Goal: Check status: Check status

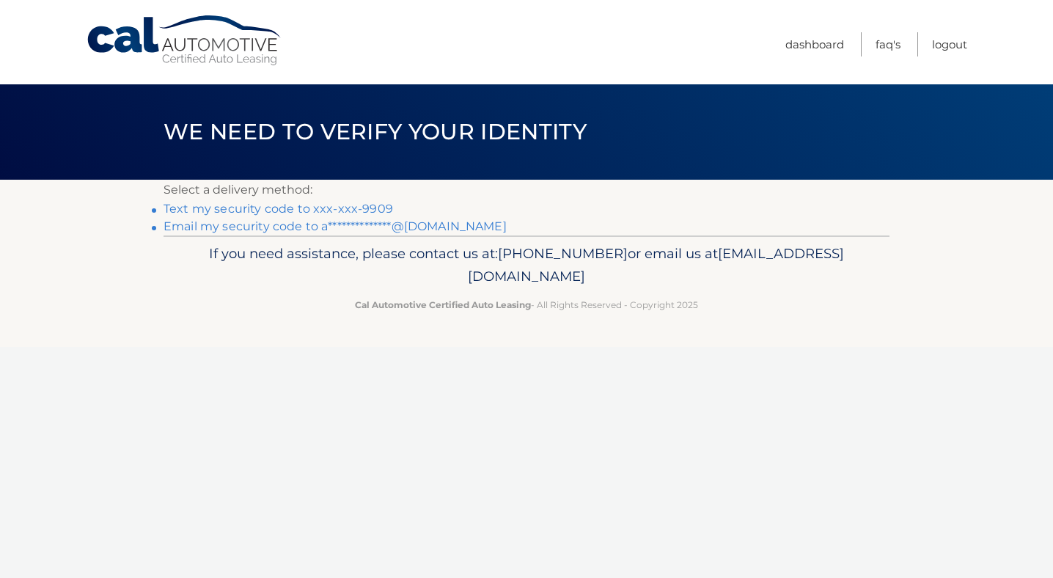
click at [288, 210] on link "Text my security code to xxx-xxx-9909" at bounding box center [277, 209] width 229 height 14
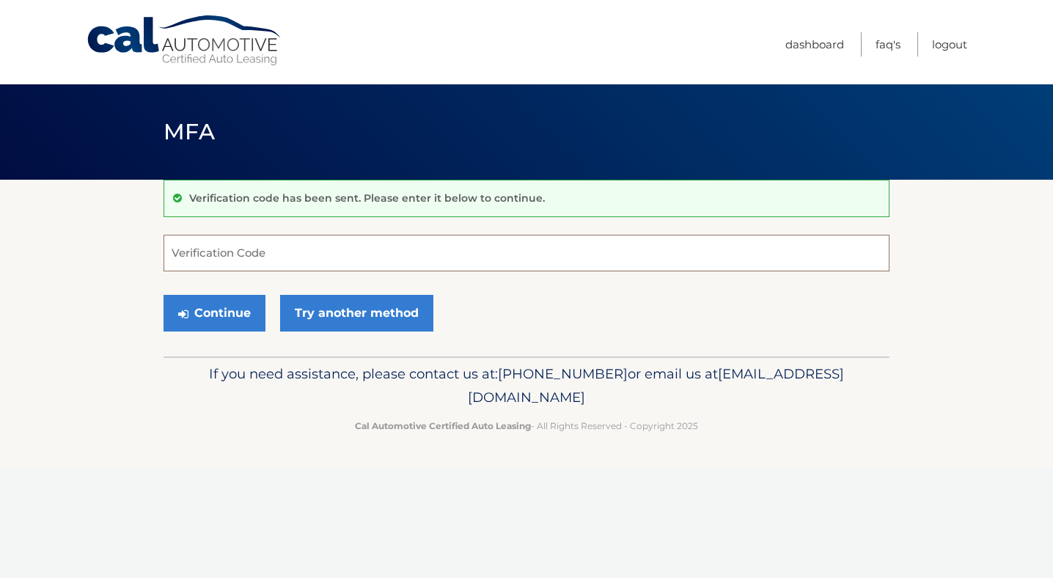
click at [296, 249] on input "Verification Code" at bounding box center [526, 253] width 726 height 37
type input "974003"
click at [198, 320] on button "Continue" at bounding box center [214, 313] width 102 height 37
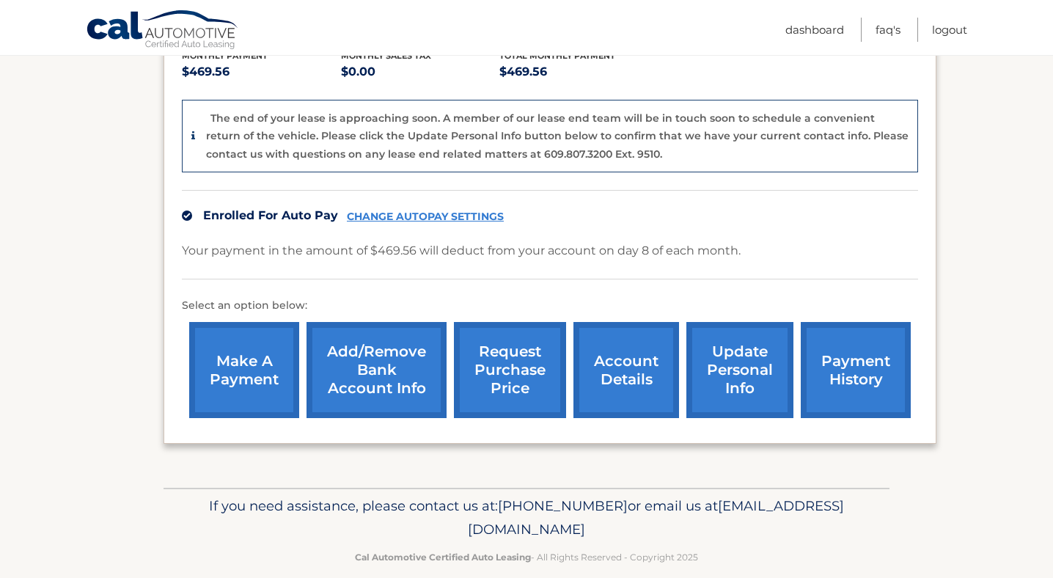
scroll to position [329, 0]
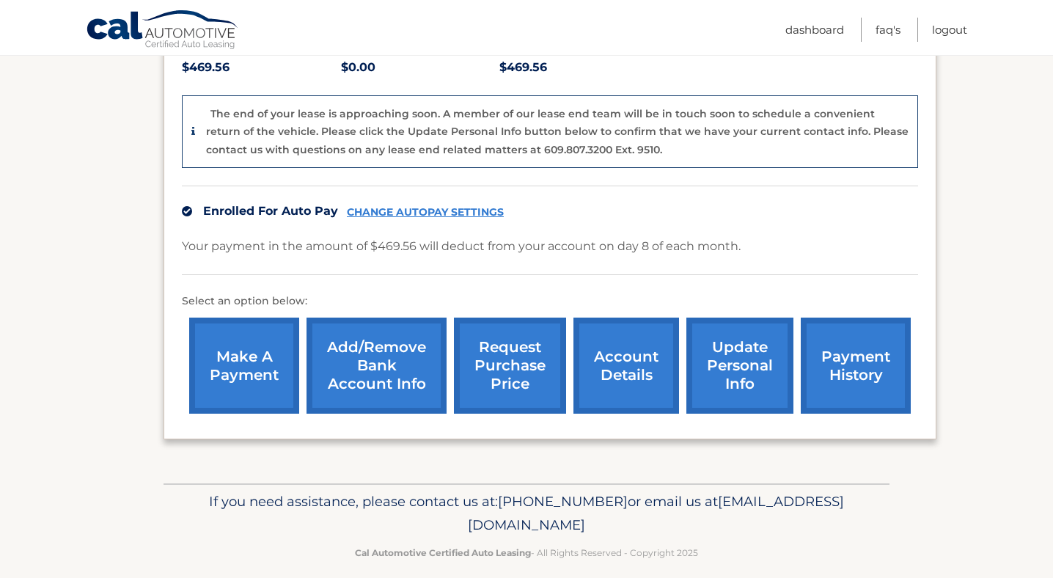
click at [636, 363] on link "account details" at bounding box center [626, 365] width 106 height 96
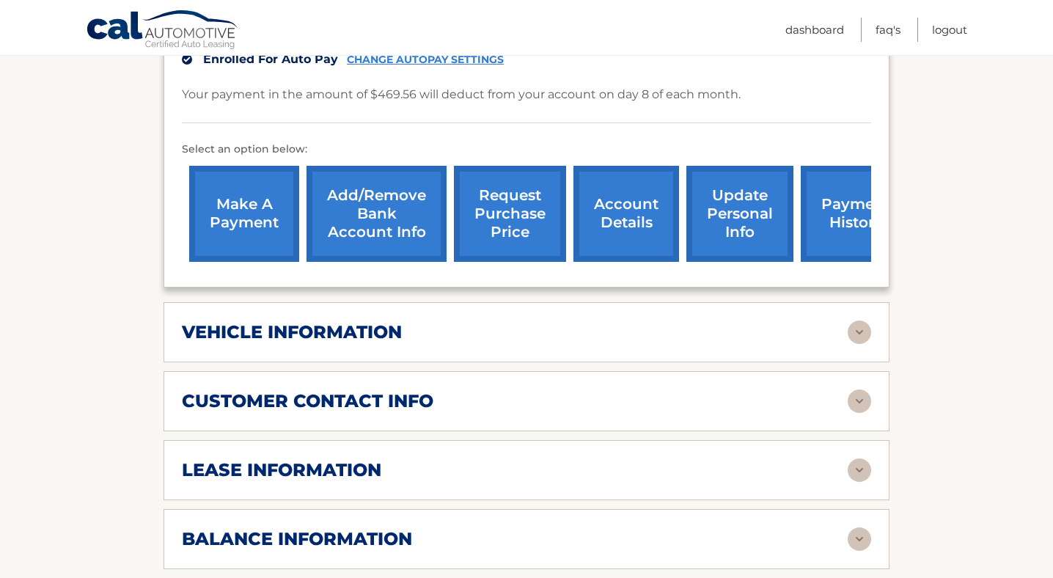
scroll to position [413, 0]
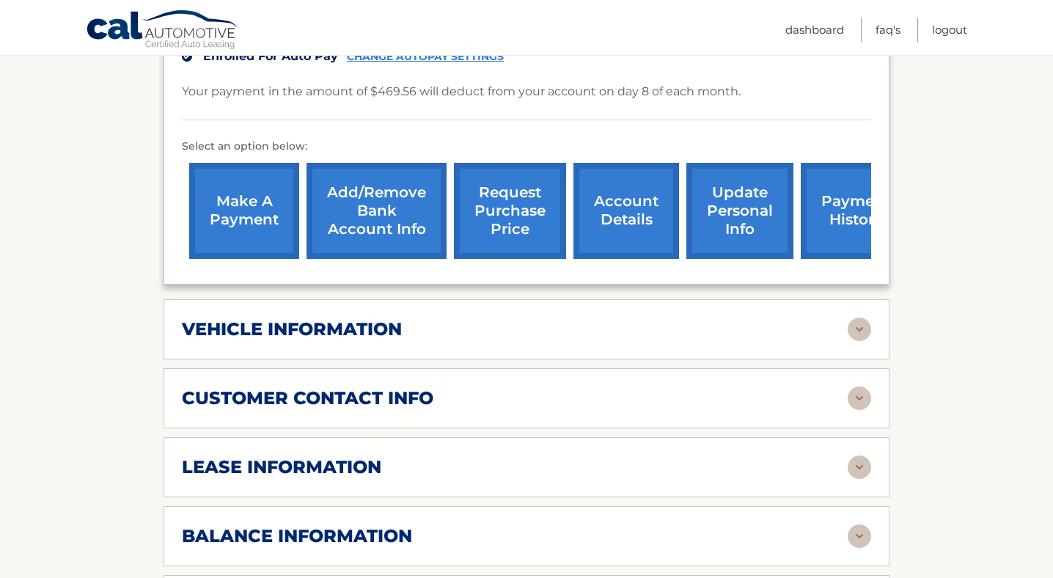
click at [644, 326] on div "vehicle information" at bounding box center [515, 329] width 666 height 22
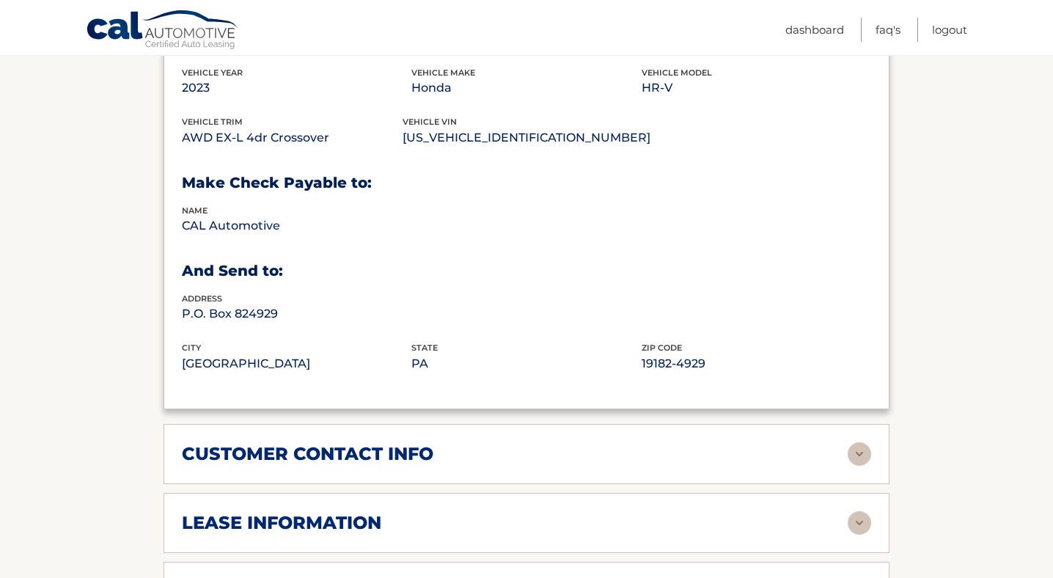
scroll to position [861, 0]
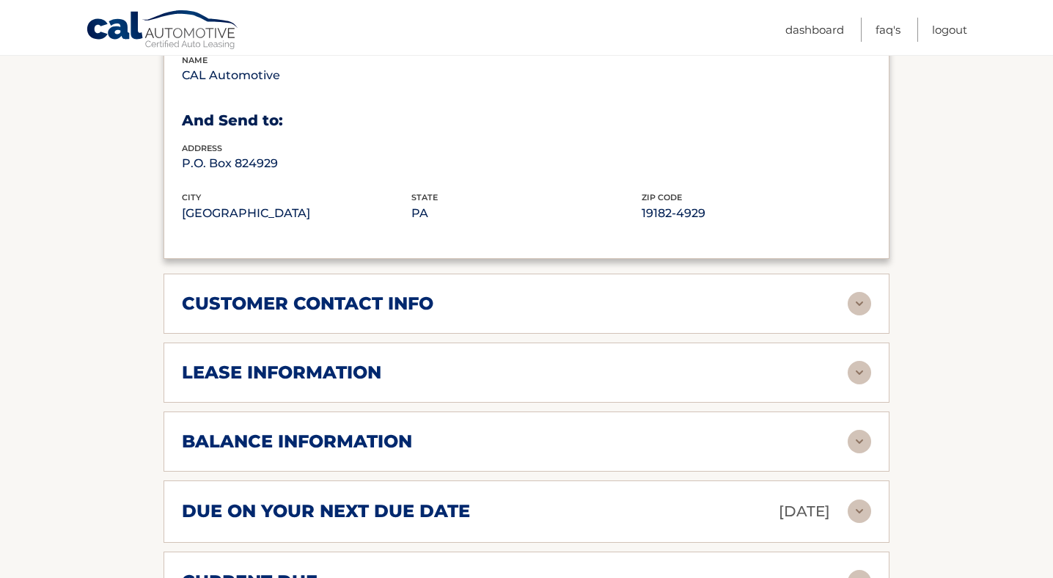
click at [633, 303] on div "customer contact info" at bounding box center [515, 304] width 666 height 22
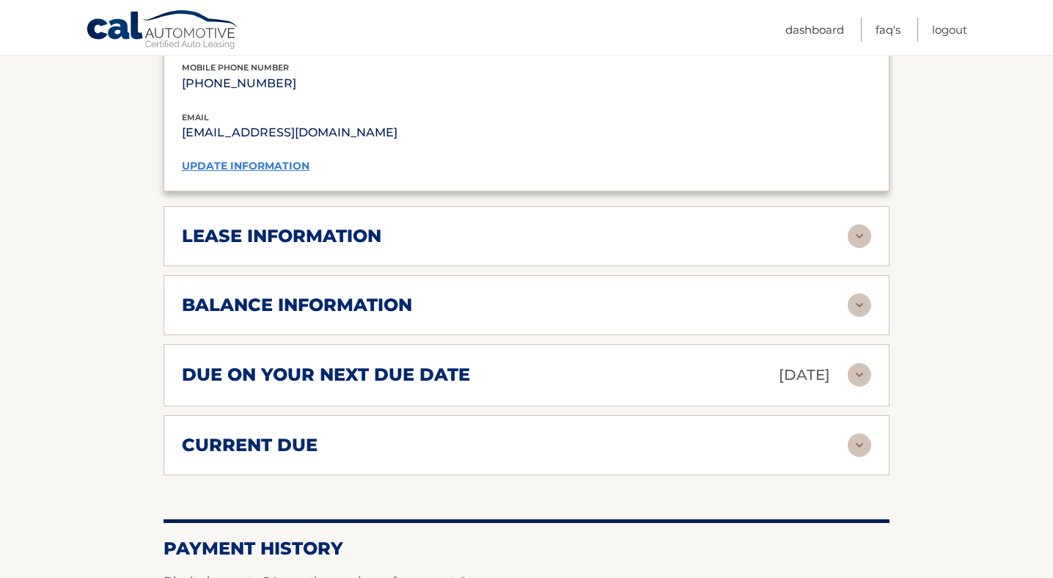
scroll to position [1284, 0]
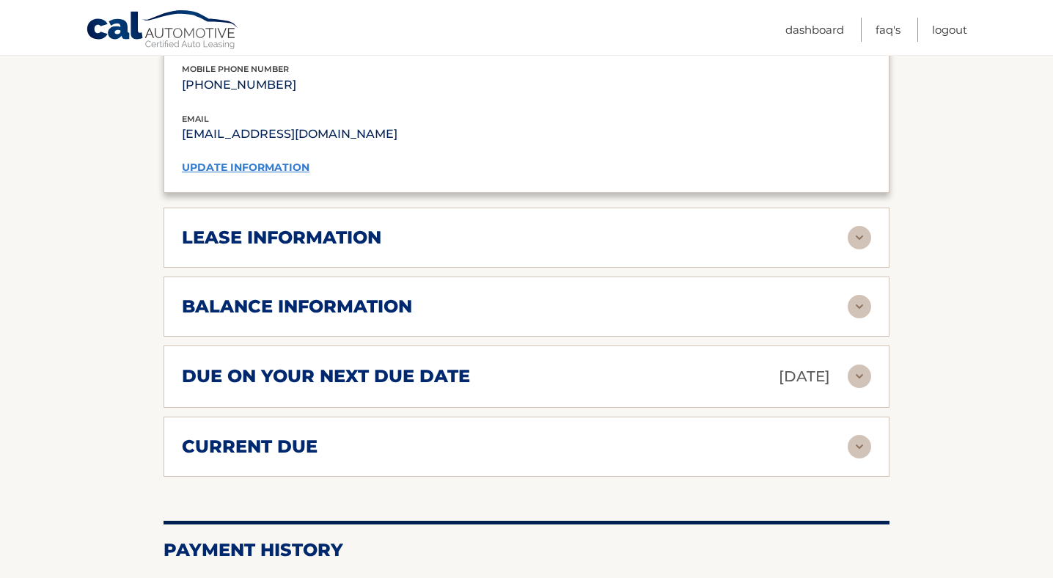
click at [631, 232] on div "lease information" at bounding box center [515, 238] width 666 height 22
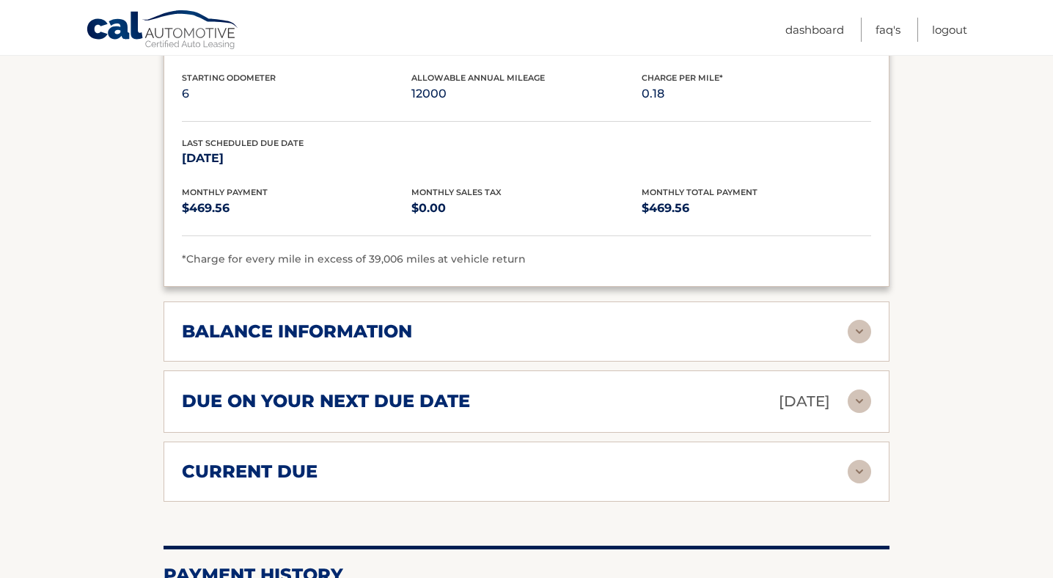
scroll to position [1537, 0]
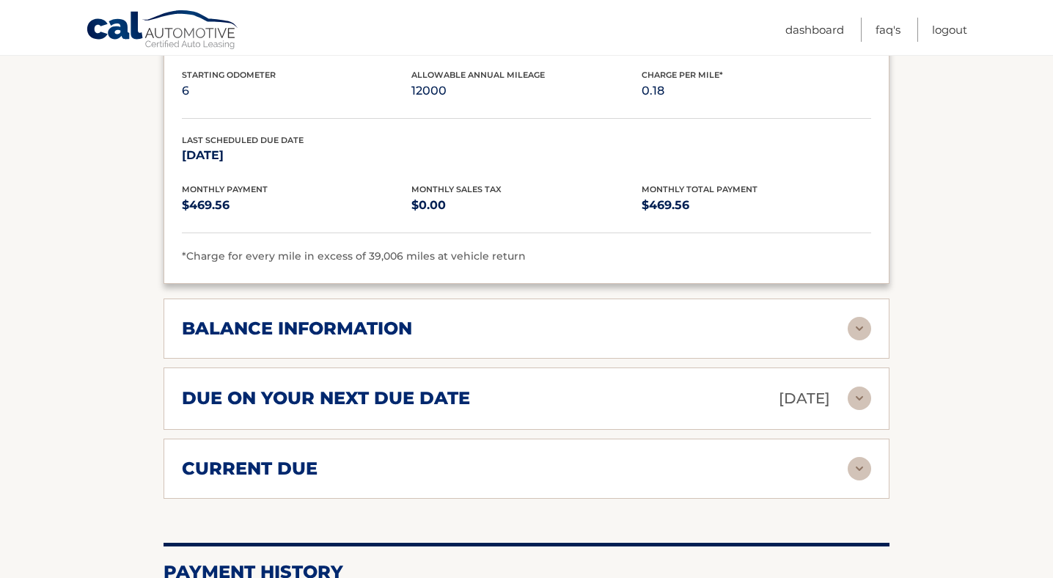
click at [607, 322] on div "balance information" at bounding box center [515, 328] width 666 height 22
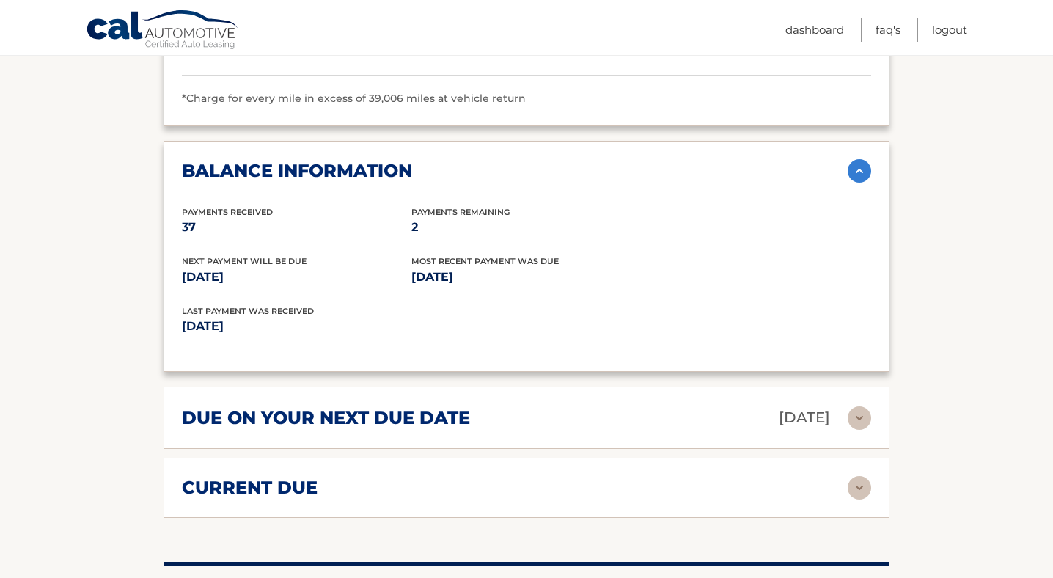
scroll to position [1710, 0]
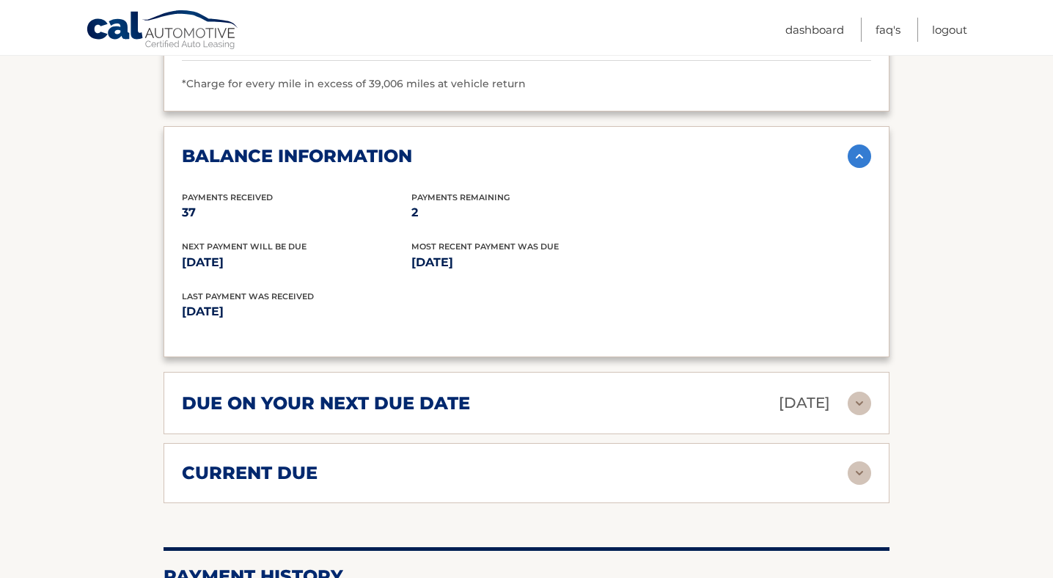
click at [573, 484] on div "current due Late Charges $0.00 Miscelleneous Charges* $0.00 Sales Tax $0.00 pay…" at bounding box center [526, 473] width 726 height 60
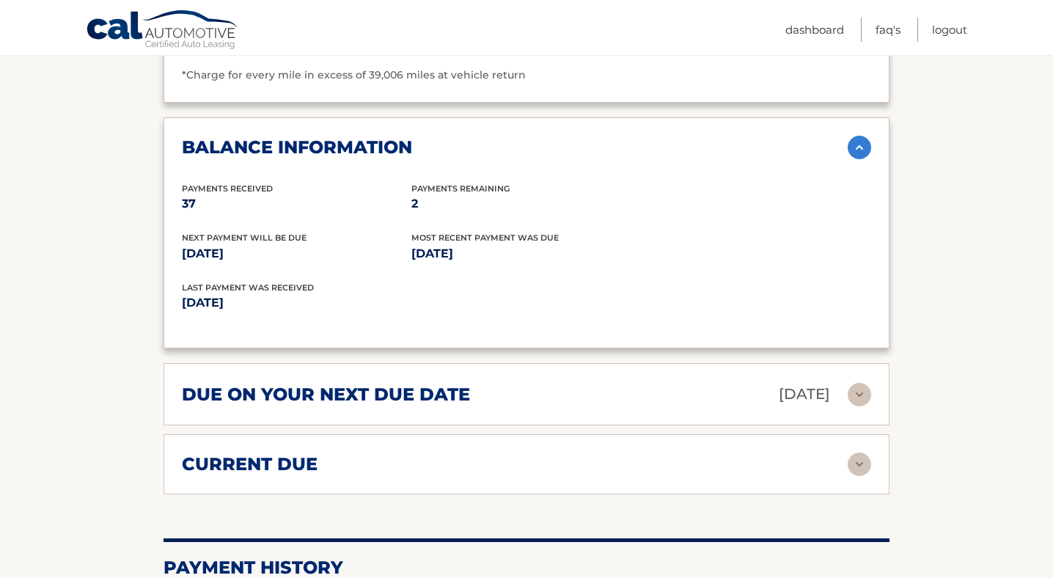
scroll to position [1722, 0]
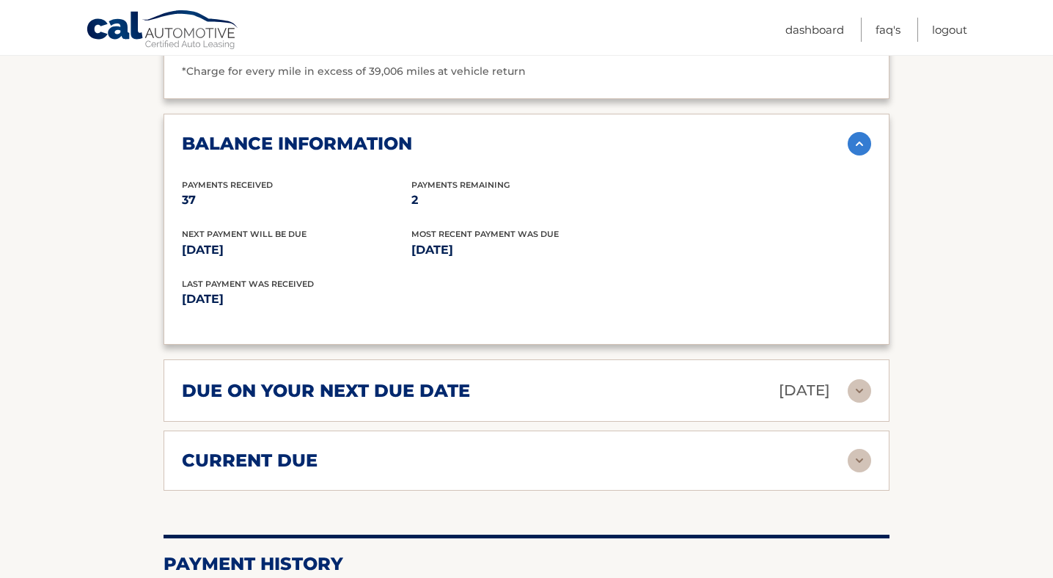
click at [610, 457] on div "current due" at bounding box center [515, 460] width 666 height 22
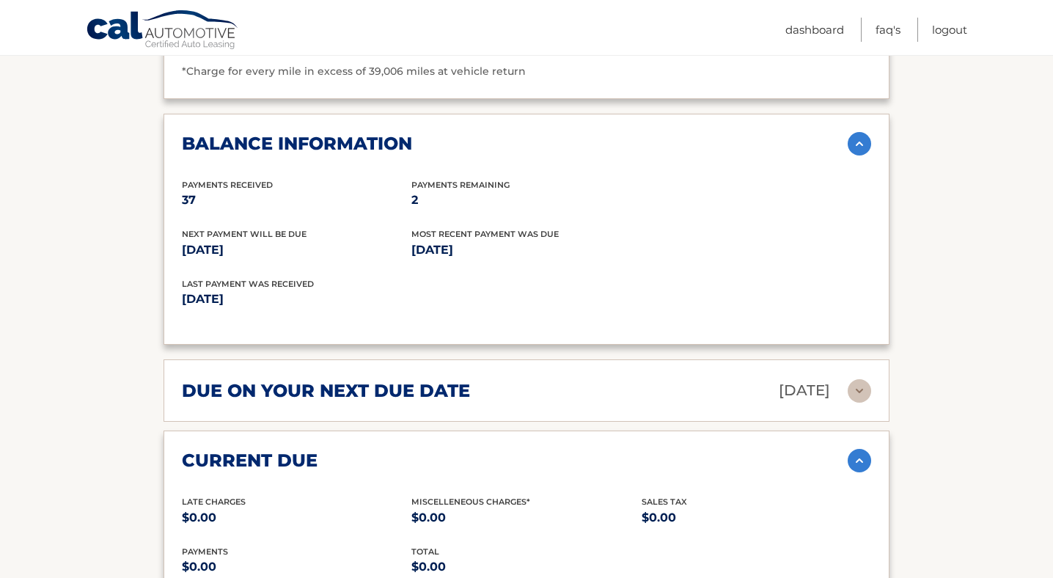
click at [612, 378] on div "due on your next due date Oct 08, 2025" at bounding box center [515, 391] width 666 height 26
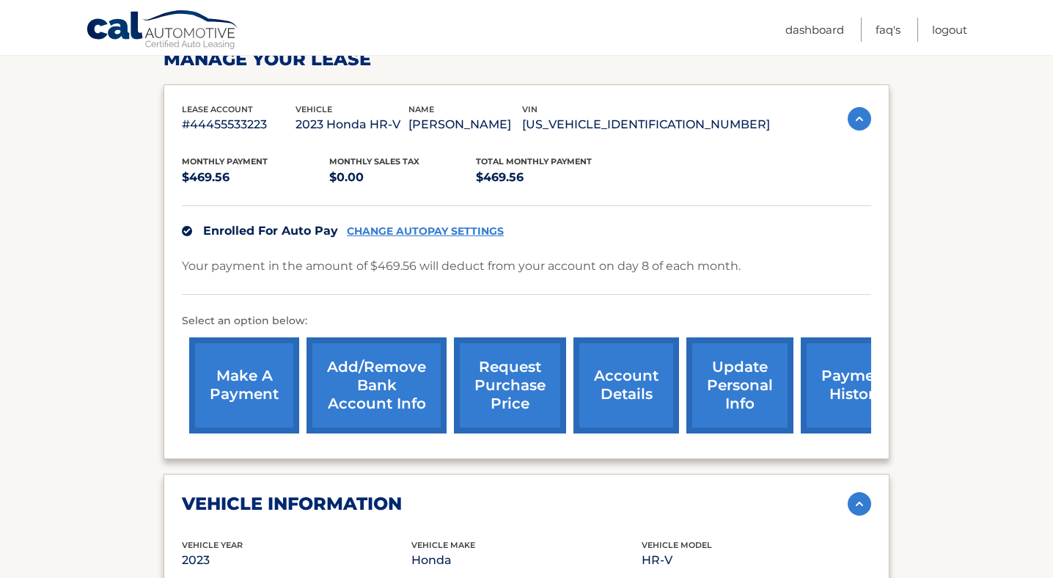
scroll to position [235, 0]
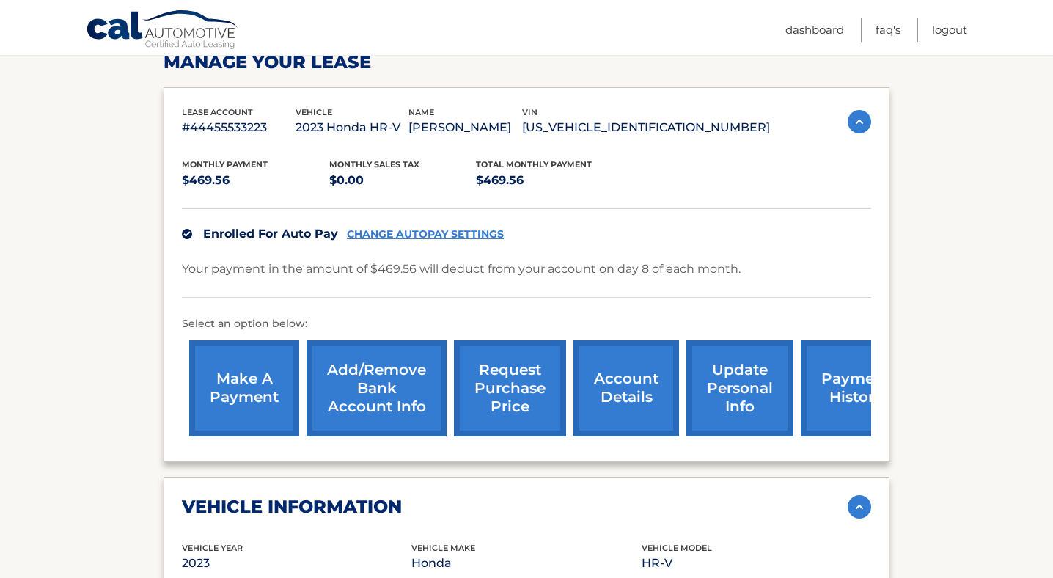
click at [831, 380] on link "payment history" at bounding box center [856, 388] width 110 height 96
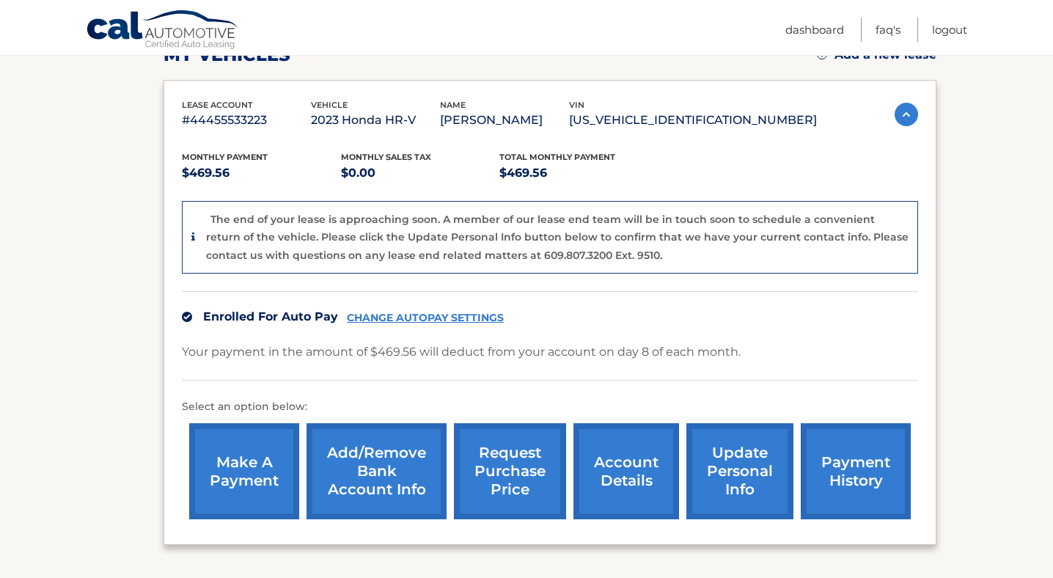
scroll to position [237, 0]
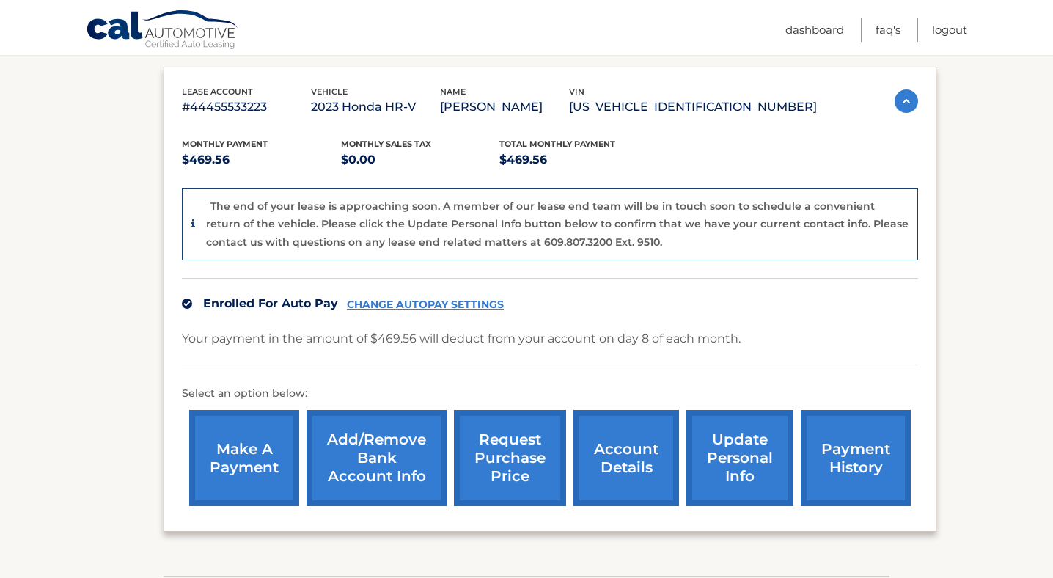
click at [509, 466] on link "request purchase price" at bounding box center [510, 458] width 112 height 96
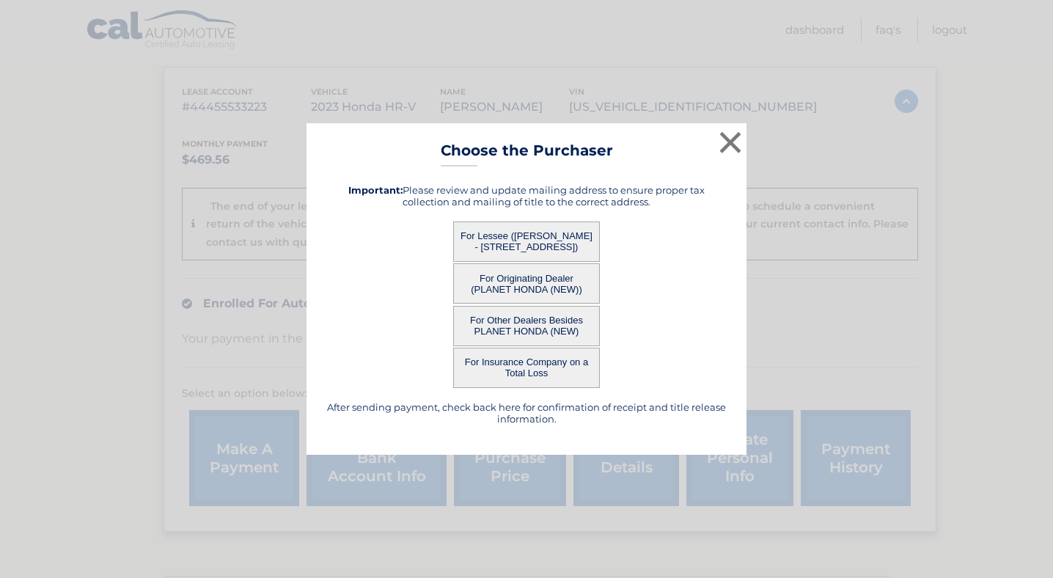
click at [572, 238] on button "For Lessee ([PERSON_NAME] - [STREET_ADDRESS])" at bounding box center [526, 241] width 147 height 40
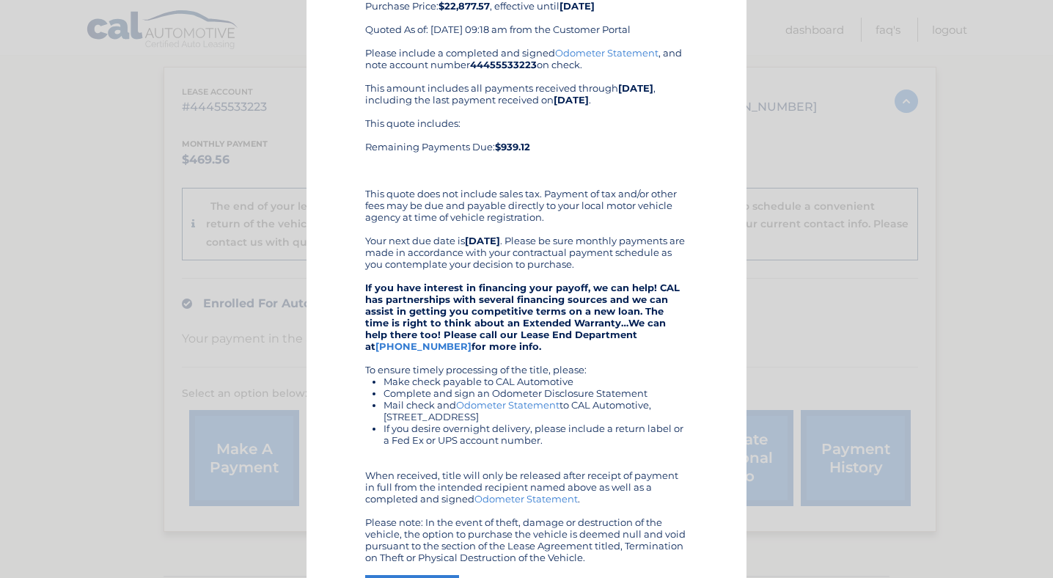
scroll to position [104, 0]
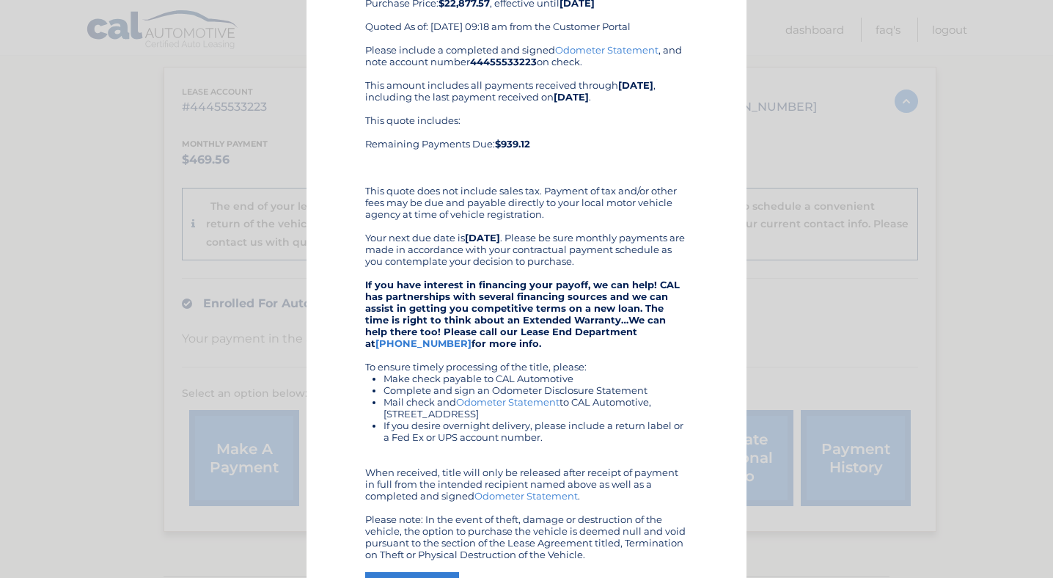
click at [802, 265] on div "× Choose the Purchaser Go back to menu After sending payment, check back here f…" at bounding box center [526, 292] width 1041 height 793
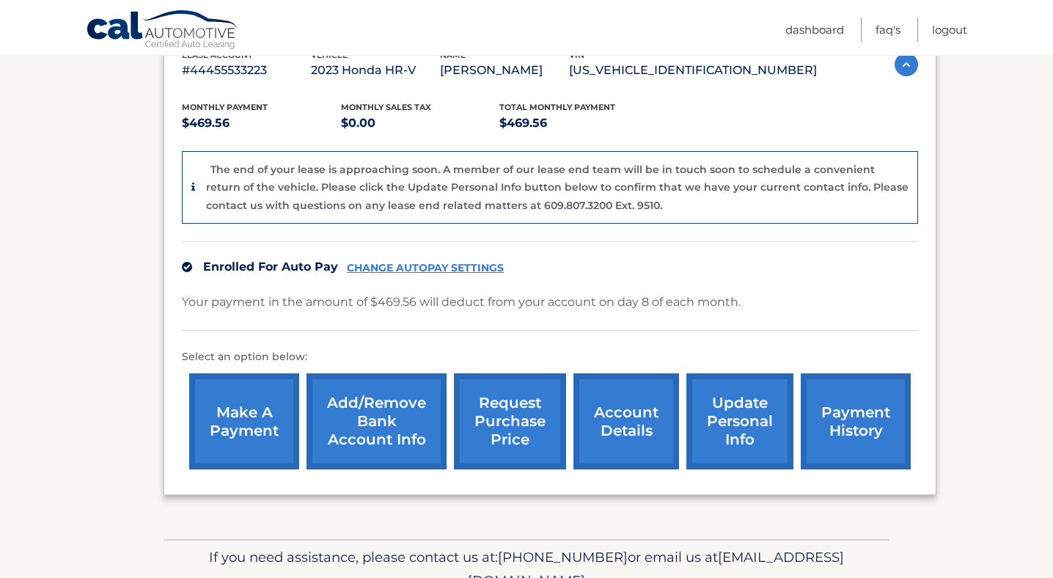
scroll to position [277, 0]
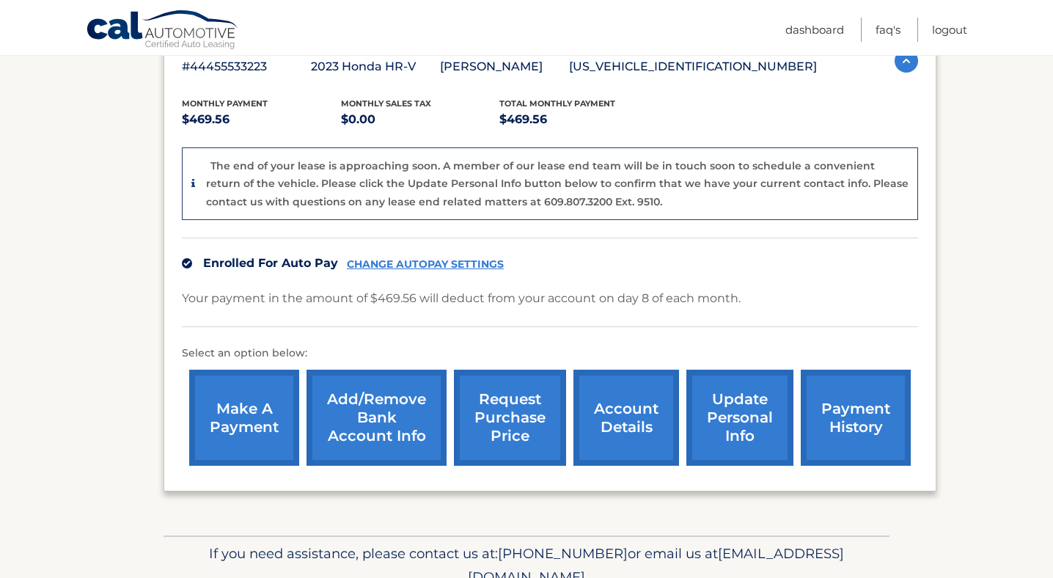
click at [643, 422] on link "account details" at bounding box center [626, 418] width 106 height 96
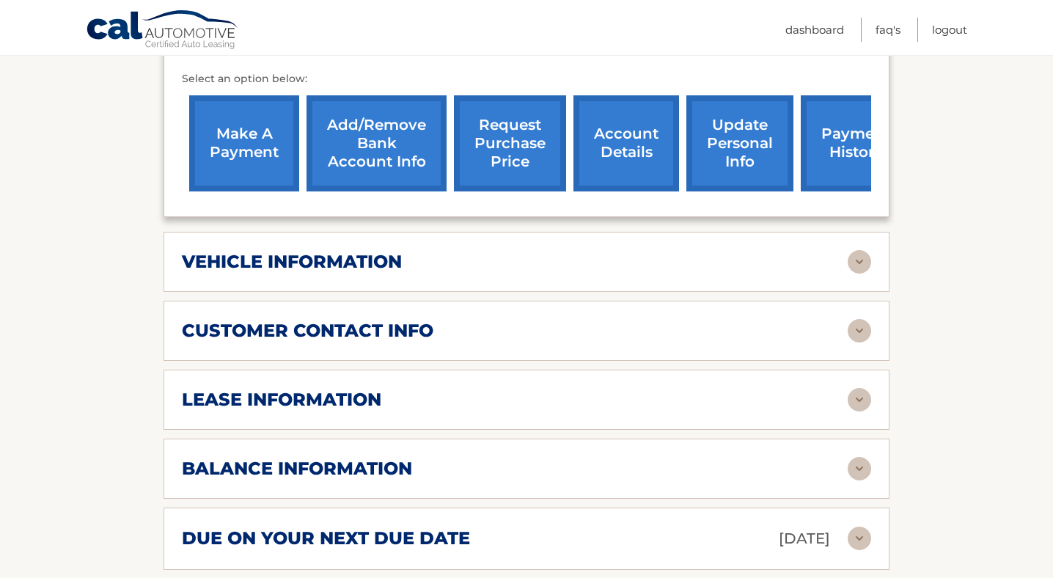
scroll to position [493, 0]
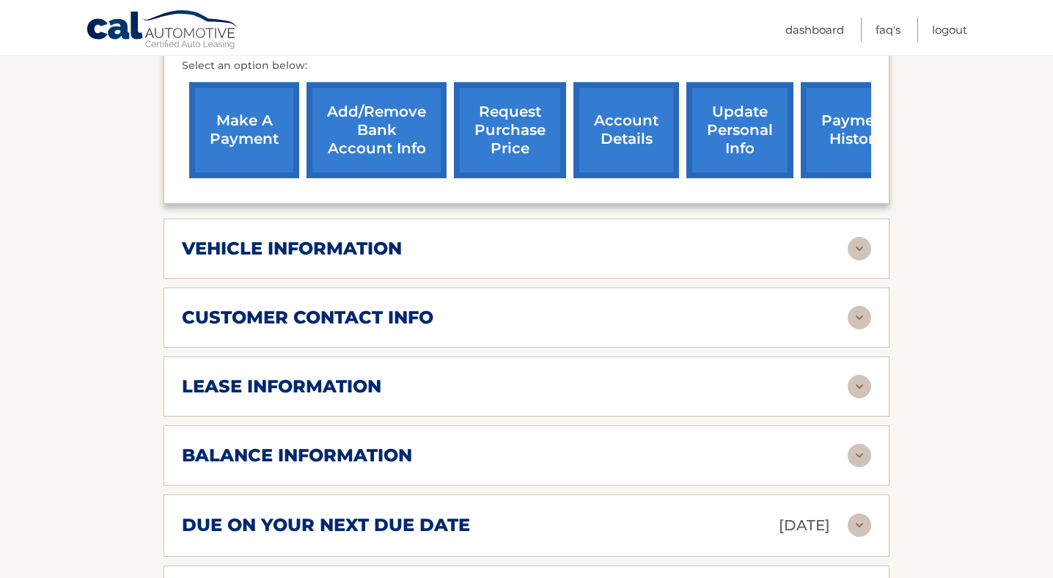
click at [649, 463] on div "balance information" at bounding box center [515, 455] width 666 height 22
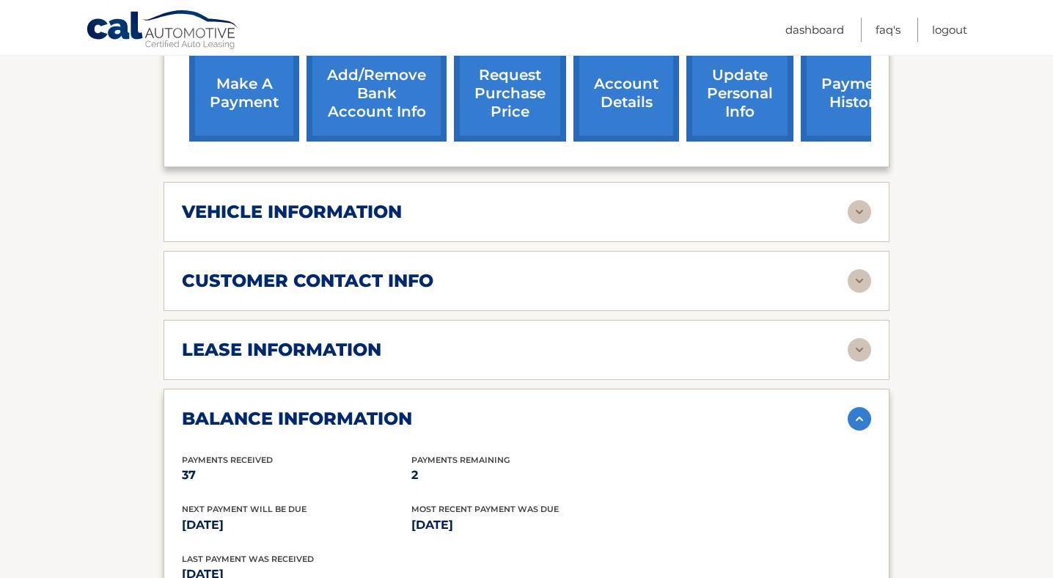
scroll to position [535, 0]
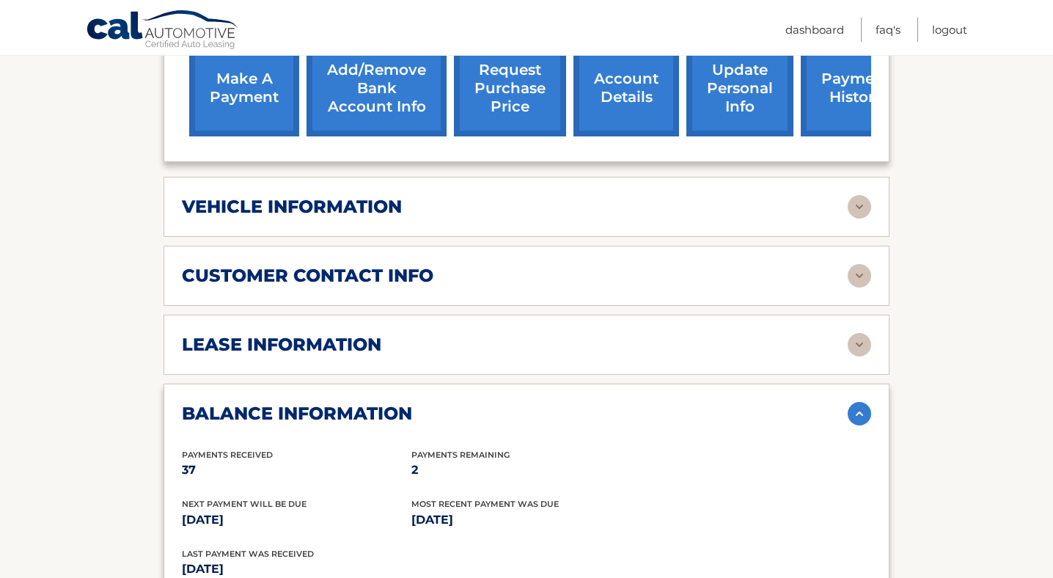
click at [709, 414] on div "balance information" at bounding box center [515, 413] width 666 height 22
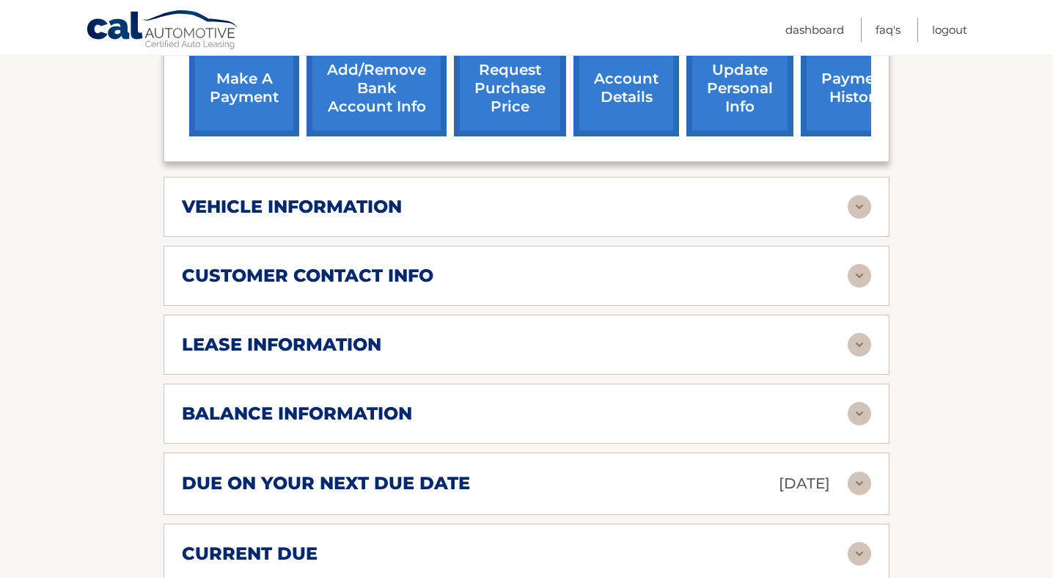
click at [727, 305] on div "lease account #44455533223 vehicle 2023 Honda HR-V name ALEXIS MILLER vin 3CZRZ…" at bounding box center [526, 185] width 726 height 796
click at [727, 258] on div "customer contact info full name ALEXIS MILLER street address 6 C2 Candlewyck Dr…" at bounding box center [526, 276] width 726 height 60
click at [730, 274] on div "customer contact info" at bounding box center [515, 276] width 666 height 22
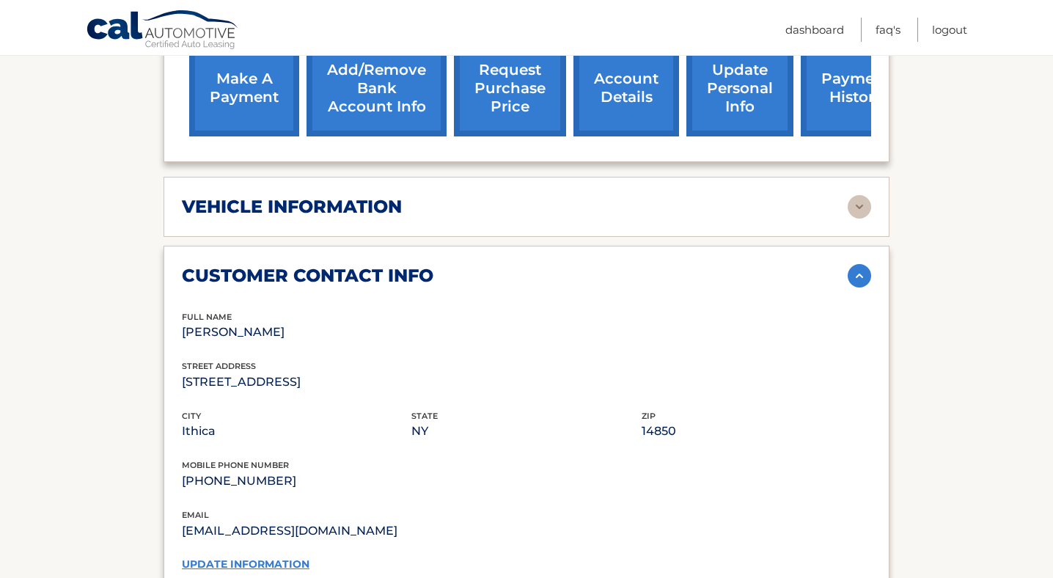
click at [730, 274] on div "customer contact info" at bounding box center [515, 276] width 666 height 22
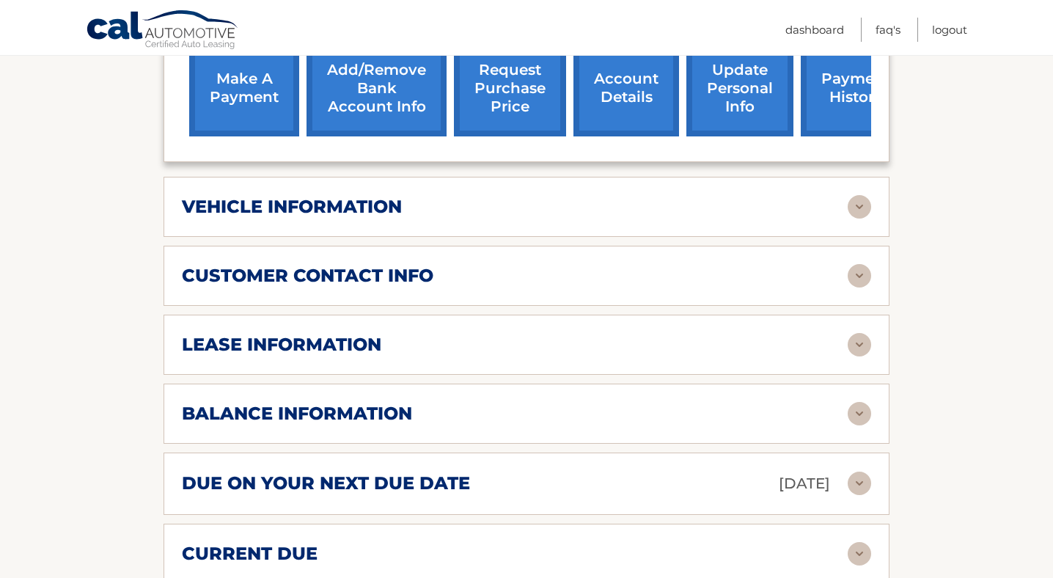
click at [730, 274] on div "customer contact info" at bounding box center [515, 276] width 666 height 22
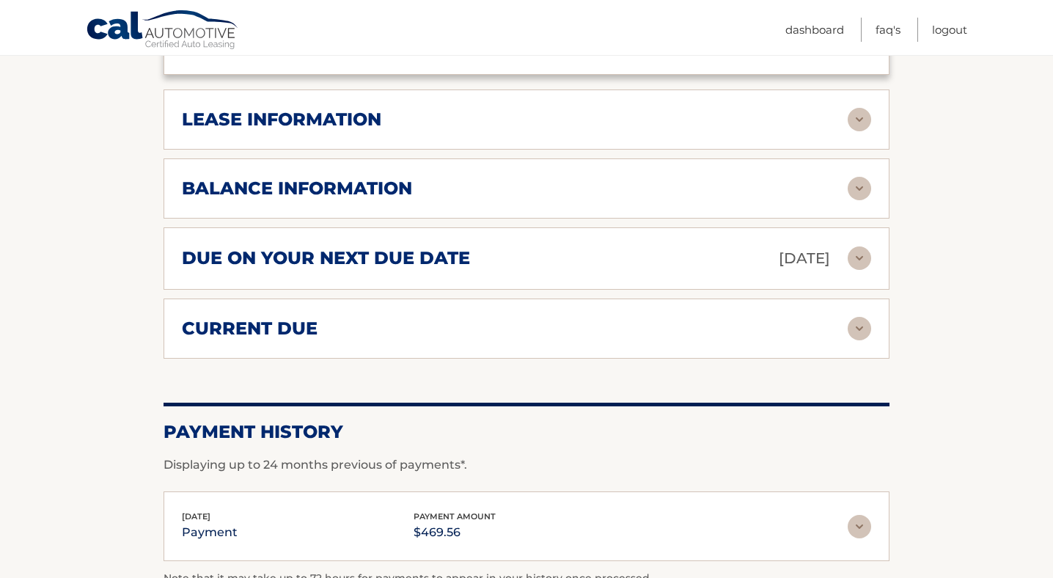
scroll to position [1063, 0]
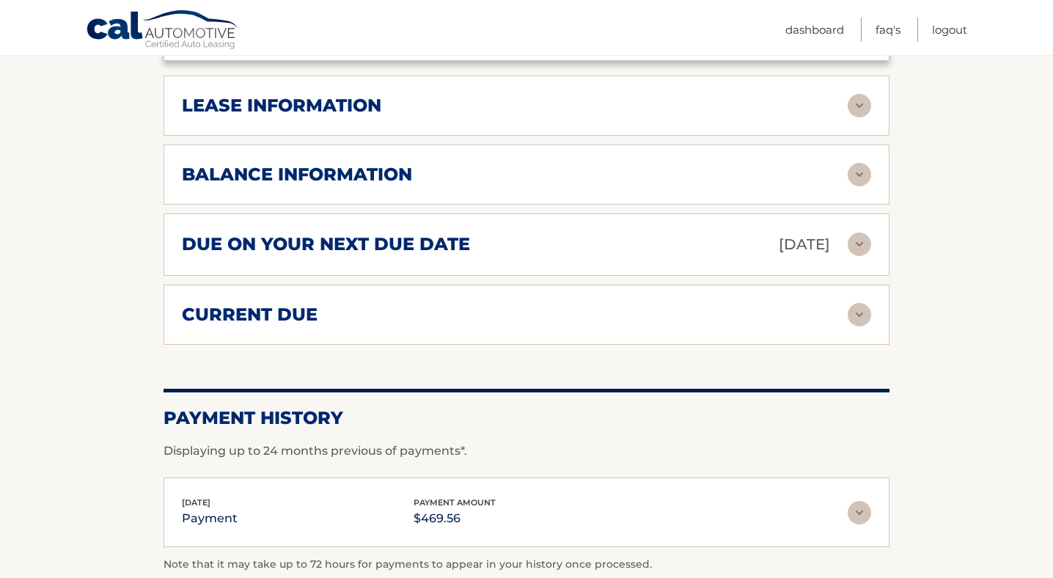
click at [734, 304] on div "current due" at bounding box center [515, 315] width 666 height 22
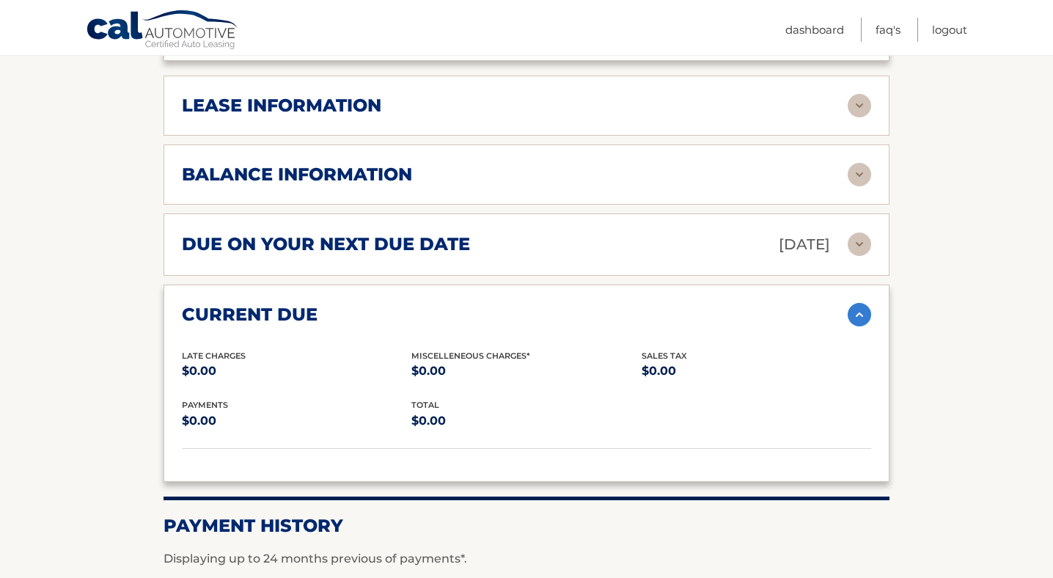
click at [734, 304] on div "current due" at bounding box center [515, 315] width 666 height 22
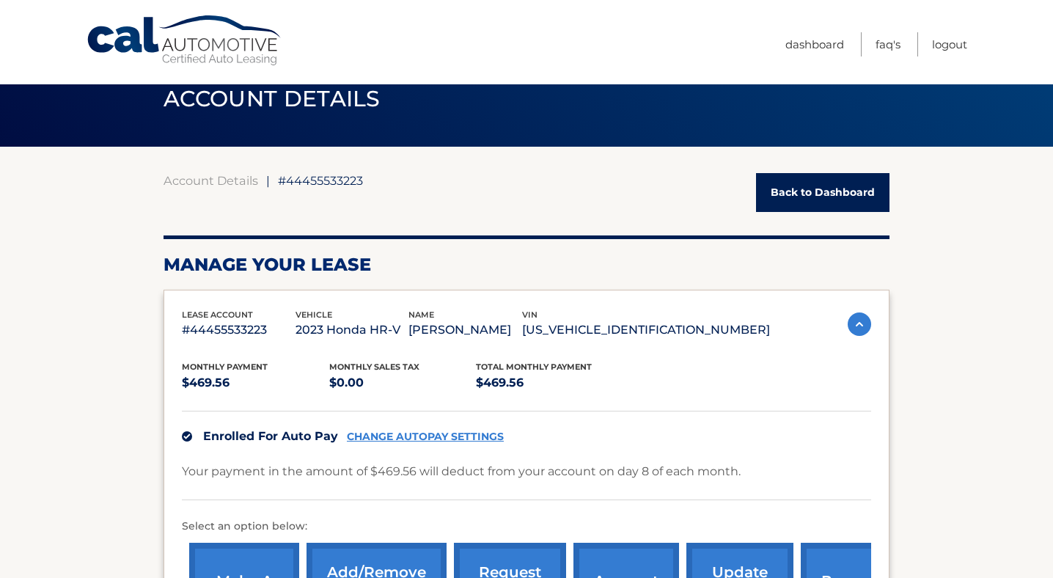
scroll to position [0, 0]
